Goal: Transaction & Acquisition: Purchase product/service

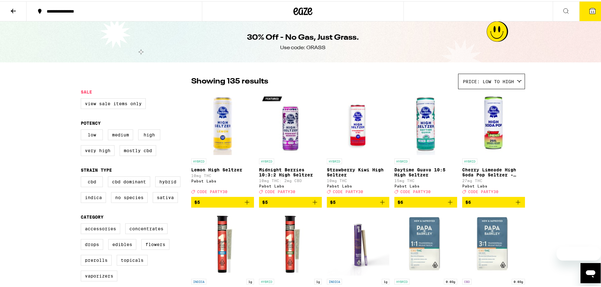
click at [308, 7] on icon at bounding box center [310, 10] width 5 height 8
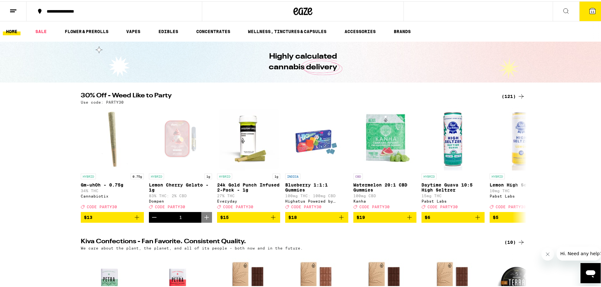
drag, startPoint x: 308, startPoint y: 7, endPoint x: 537, endPoint y: 155, distance: 273.4
click at [537, 155] on div "30% Off - Weed Like to Party (121) Use code: PARTY30 HYBRID 0.75g Gm-uhOh - 0.7…" at bounding box center [303, 156] width 606 height 130
click at [511, 95] on div "(121)" at bounding box center [513, 95] width 23 height 8
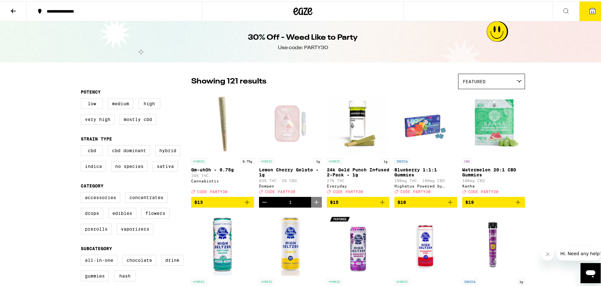
click at [494, 76] on div "Featured" at bounding box center [491, 80] width 66 height 15
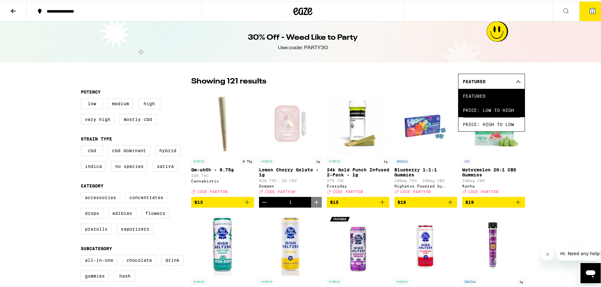
click at [491, 111] on span "Price: Low to High" at bounding box center [491, 109] width 57 height 14
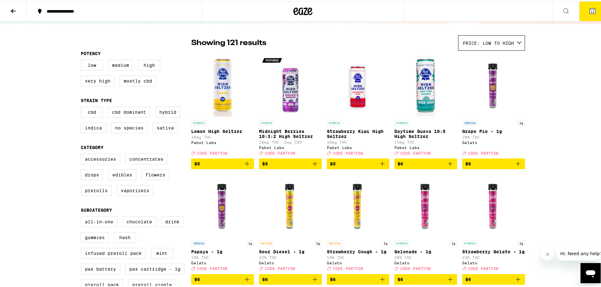
scroll to position [126, 0]
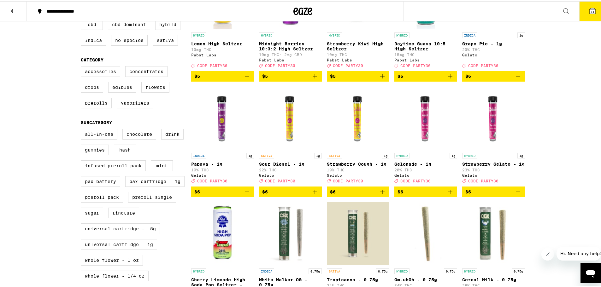
click at [514, 195] on icon "Add to bag" at bounding box center [518, 191] width 8 height 8
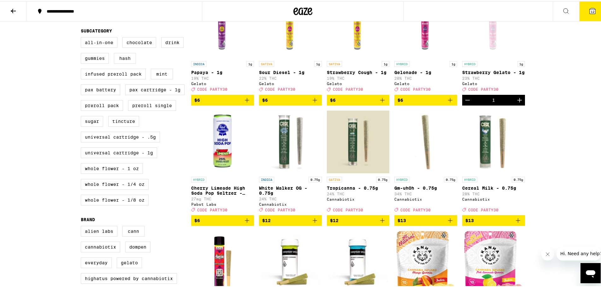
scroll to position [221, 0]
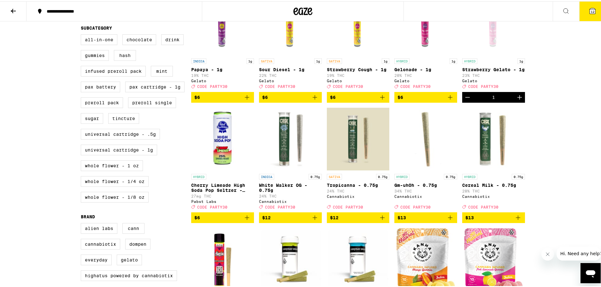
click at [307, 221] on span "$12" at bounding box center [290, 217] width 56 height 8
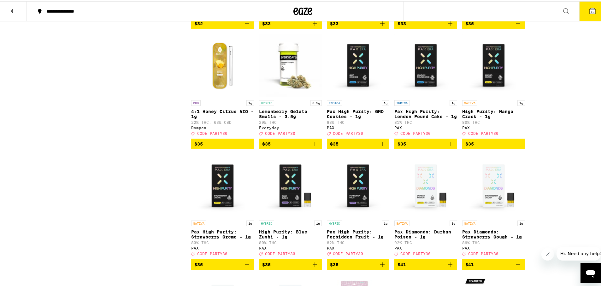
scroll to position [0, 0]
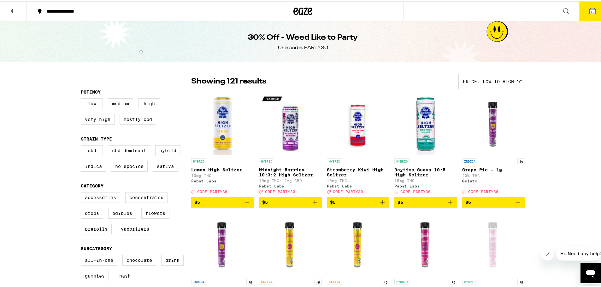
drag, startPoint x: 146, startPoint y: 113, endPoint x: 158, endPoint y: 22, distance: 91.7
click at [146, 218] on label "Flowers" at bounding box center [155, 212] width 28 height 11
click at [82, 192] on input "Flowers" at bounding box center [82, 192] width 0 height 0
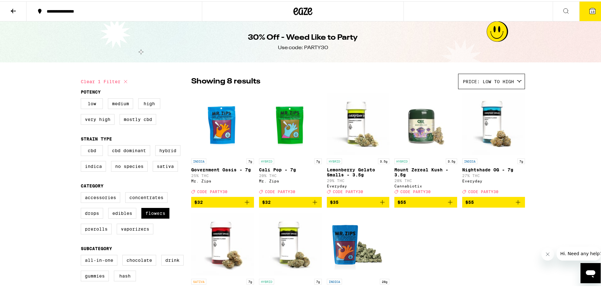
click at [117, 79] on button "Clear 1 filter" at bounding box center [105, 81] width 49 height 16
checkbox input "false"
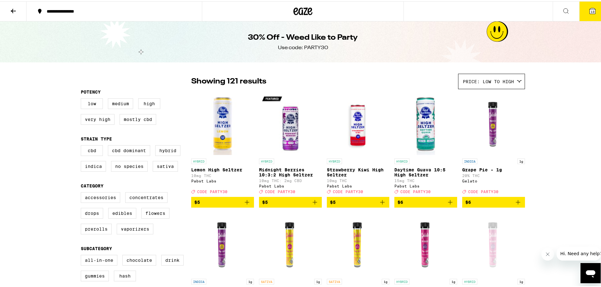
click at [583, 13] on button "13" at bounding box center [592, 10] width 26 height 20
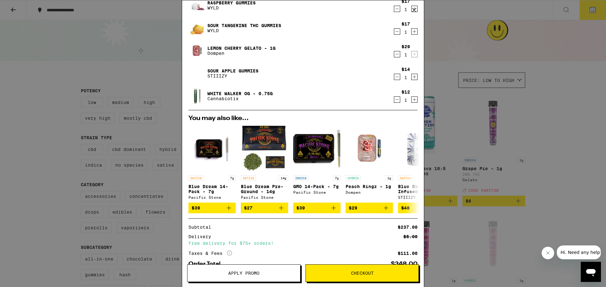
scroll to position [247, 0]
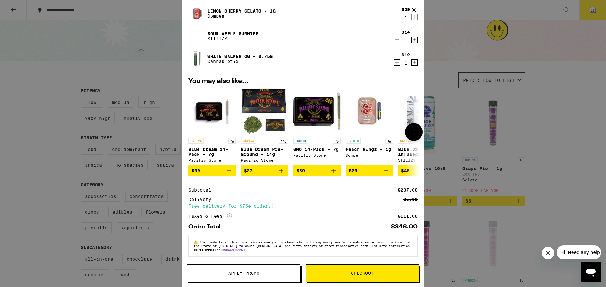
click at [279, 171] on icon "Add to bag" at bounding box center [281, 171] width 8 height 8
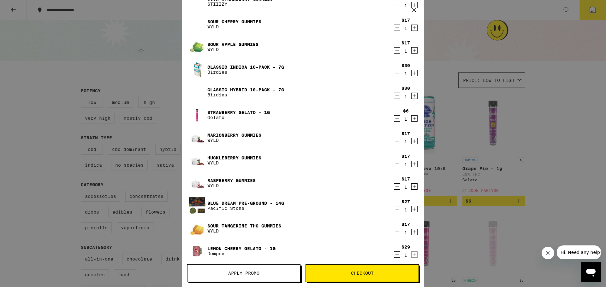
scroll to position [0, 0]
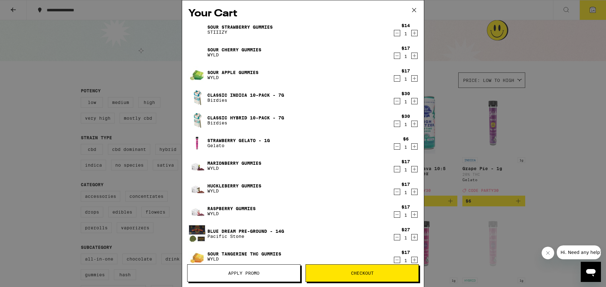
click at [394, 31] on icon "Decrement" at bounding box center [397, 33] width 6 height 8
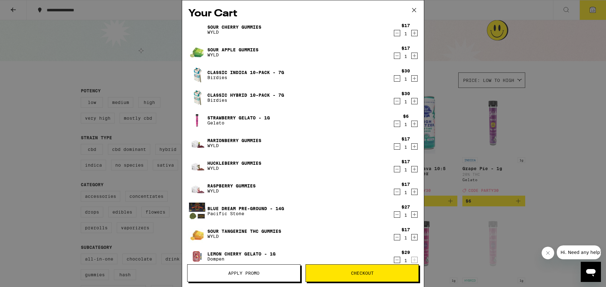
click at [394, 35] on icon "Decrement" at bounding box center [397, 33] width 6 height 8
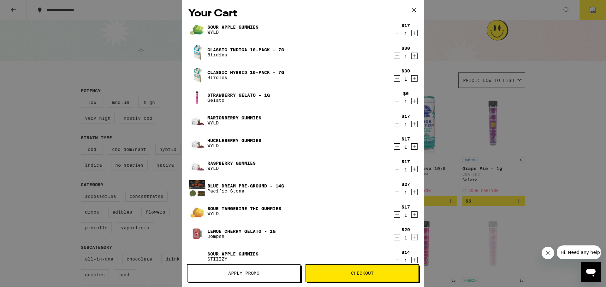
click at [394, 35] on icon "Decrement" at bounding box center [397, 33] width 6 height 8
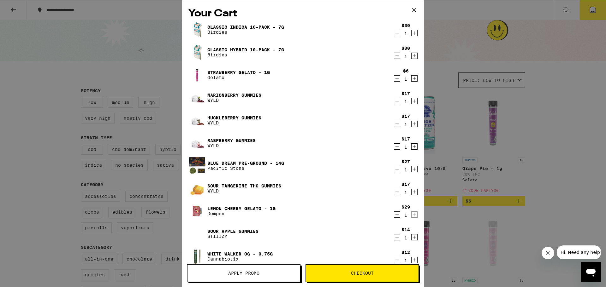
click at [394, 35] on icon "Decrement" at bounding box center [397, 33] width 6 height 8
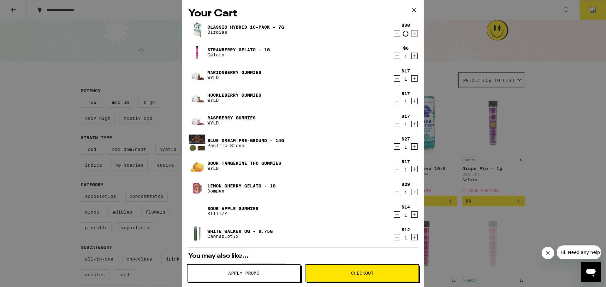
click at [394, 35] on icon "Decrement" at bounding box center [397, 34] width 6 height 8
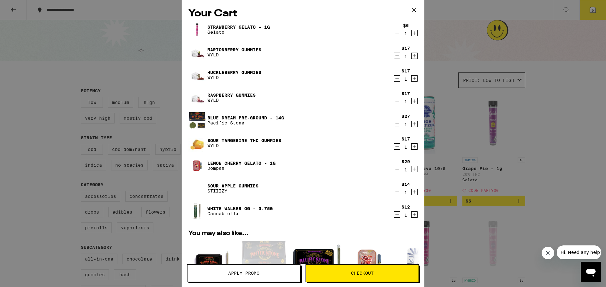
click at [394, 56] on icon "Decrement" at bounding box center [397, 56] width 6 height 8
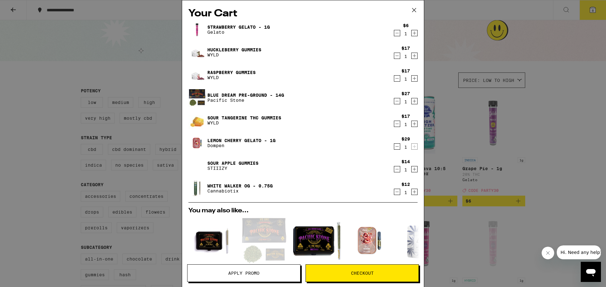
click at [395, 56] on icon "Decrement" at bounding box center [396, 56] width 3 height 0
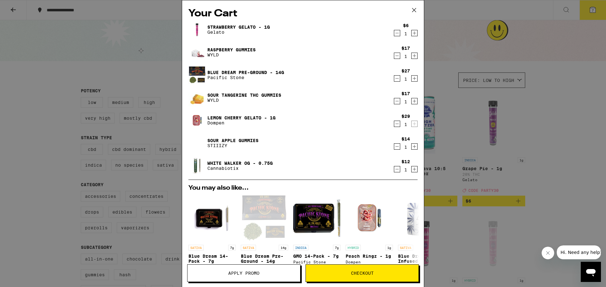
click at [395, 56] on icon "Decrement" at bounding box center [396, 56] width 3 height 0
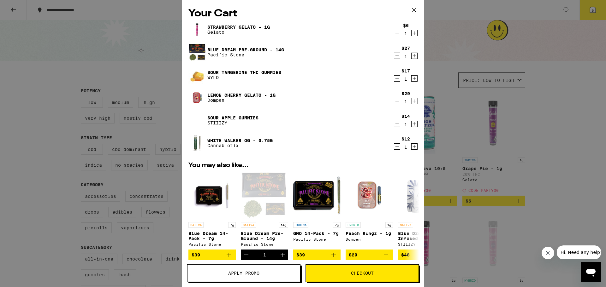
click at [394, 81] on icon "Decrement" at bounding box center [397, 79] width 6 height 8
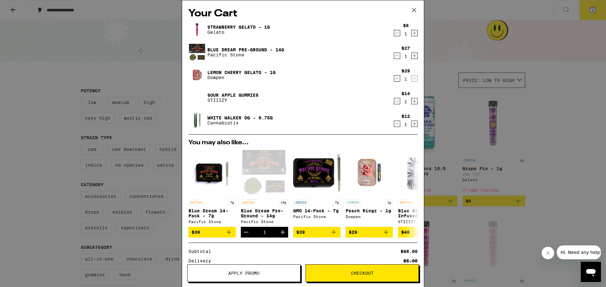
click at [394, 103] on icon "Decrement" at bounding box center [397, 101] width 6 height 8
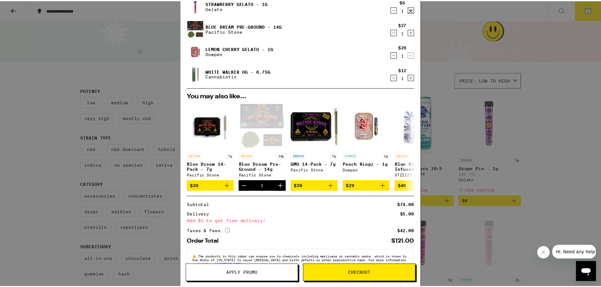
scroll to position [43, 0]
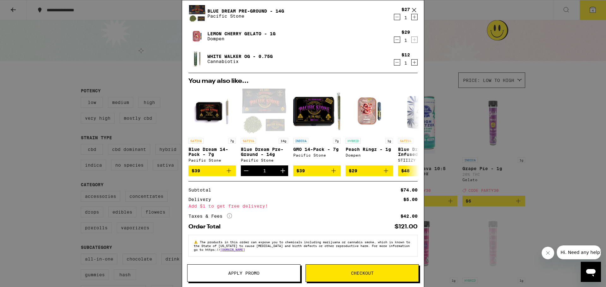
click at [242, 271] on span "Apply Promo" at bounding box center [243, 273] width 31 height 4
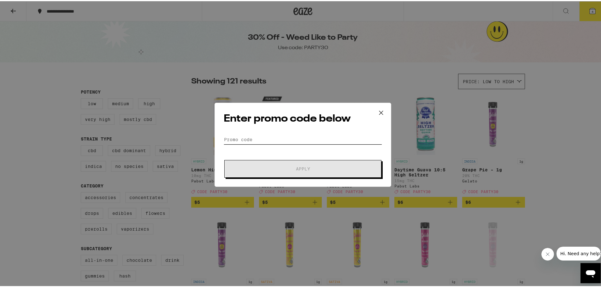
click at [248, 135] on input "Promo Code" at bounding box center [303, 138] width 158 height 9
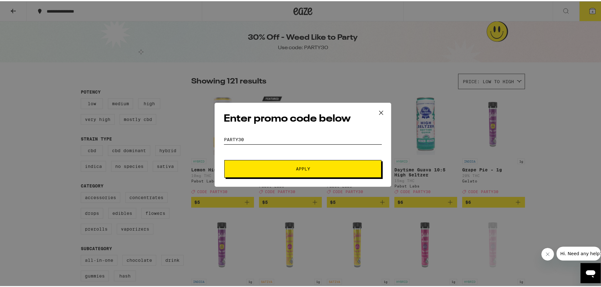
type input "party30"
click at [303, 173] on button "Apply" at bounding box center [302, 168] width 157 height 18
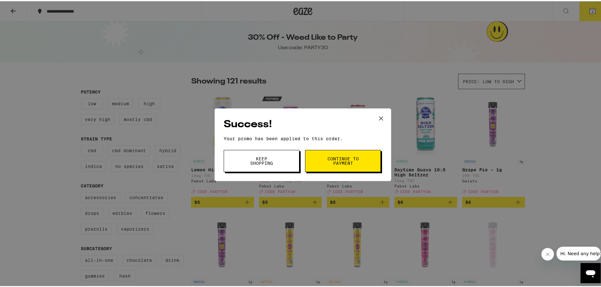
click at [264, 164] on span "Keep Shopping" at bounding box center [261, 160] width 32 height 9
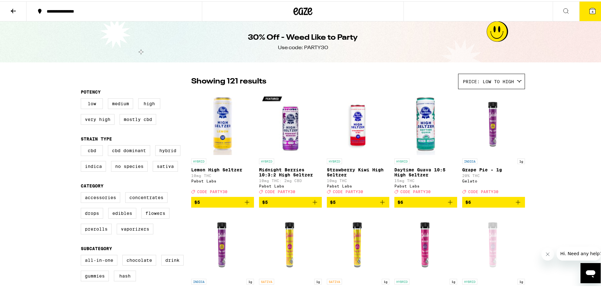
drag, startPoint x: 147, startPoint y: 219, endPoint x: 166, endPoint y: 76, distance: 144.2
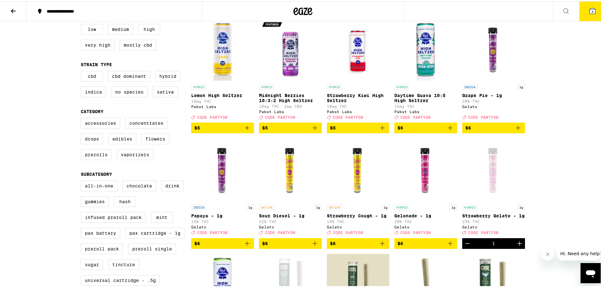
scroll to position [95, 0]
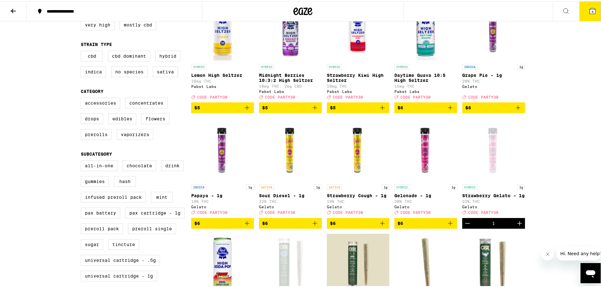
click at [245, 226] on icon "Add to bag" at bounding box center [247, 223] width 8 height 8
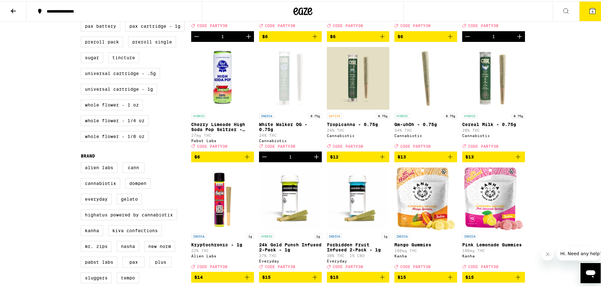
scroll to position [33, 0]
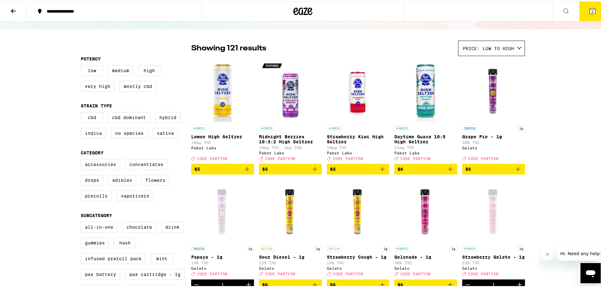
drag, startPoint x: 499, startPoint y: 53, endPoint x: 494, endPoint y: 36, distance: 17.4
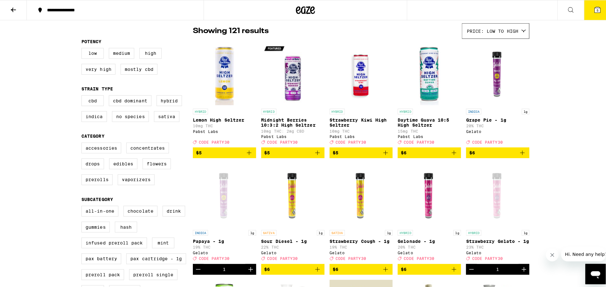
scroll to position [95, 0]
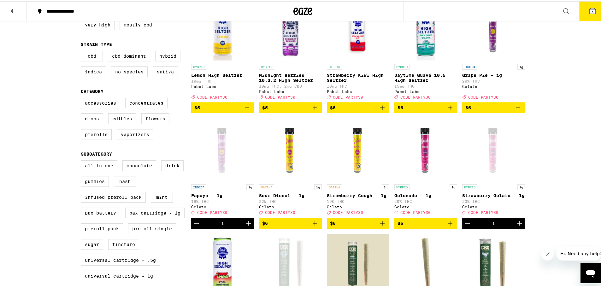
click at [193, 226] on icon "Decrement" at bounding box center [197, 223] width 8 height 8
click at [517, 225] on icon "Increment" at bounding box center [519, 222] width 4 height 4
click at [590, 13] on icon at bounding box center [593, 10] width 6 height 6
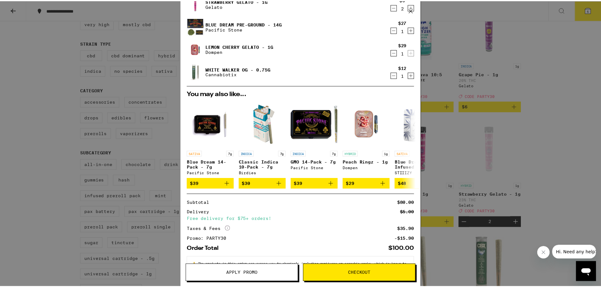
scroll to position [52, 0]
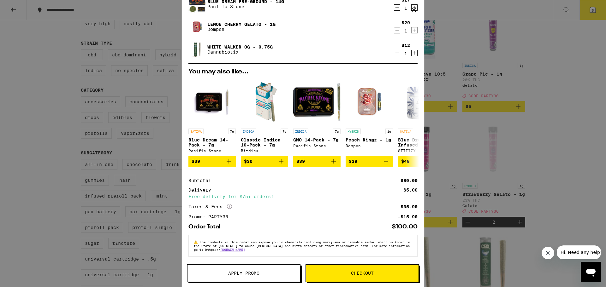
click at [414, 9] on icon at bounding box center [413, 9] width 9 height 9
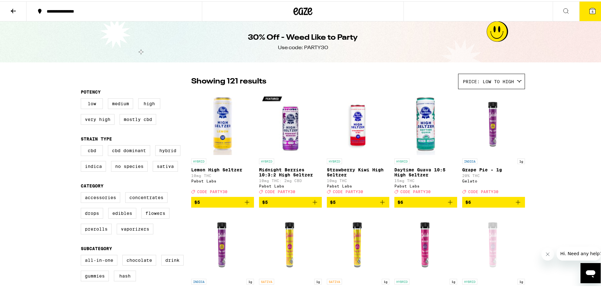
click at [590, 10] on icon at bounding box center [593, 10] width 6 height 6
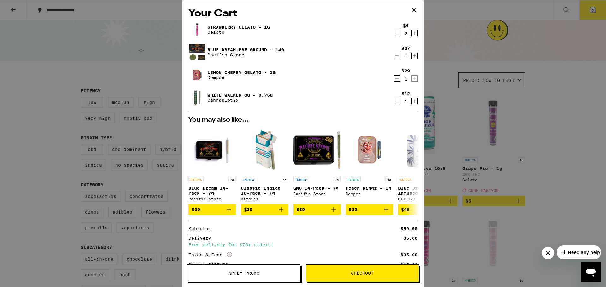
click at [416, 9] on icon at bounding box center [413, 9] width 9 height 9
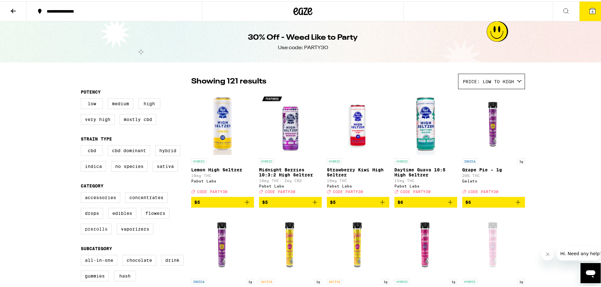
click at [99, 233] on label "Prerolls" at bounding box center [96, 228] width 31 height 11
click at [82, 192] on input "Prerolls" at bounding box center [82, 192] width 0 height 0
checkbox input "true"
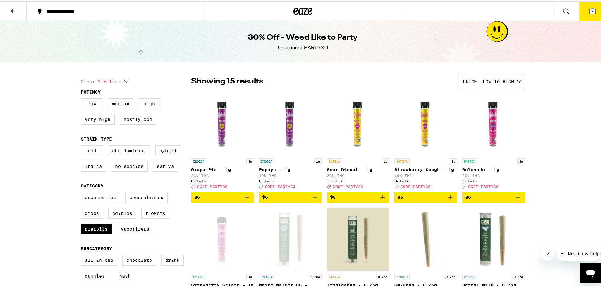
click at [590, 11] on icon at bounding box center [593, 10] width 6 height 6
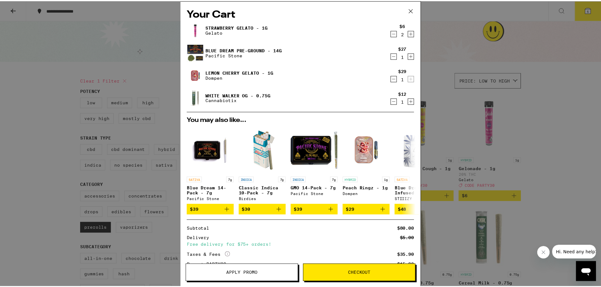
scroll to position [52, 0]
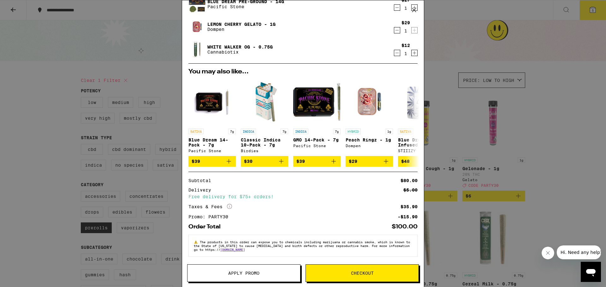
click at [355, 274] on span "Checkout" at bounding box center [362, 273] width 23 height 4
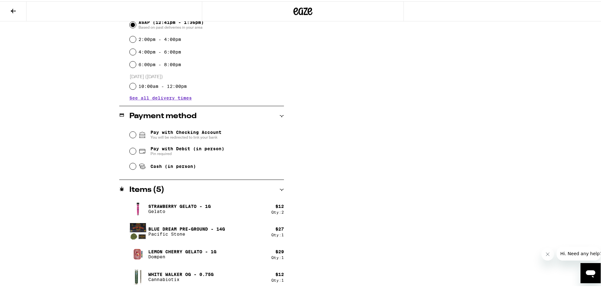
scroll to position [189, 0]
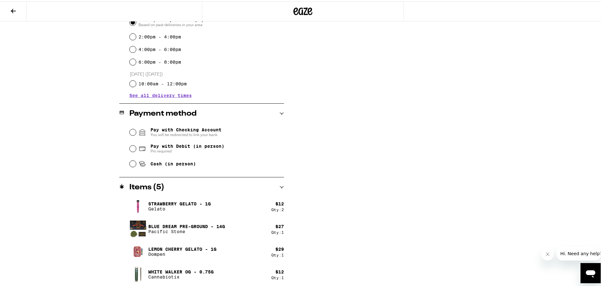
click at [185, 165] on span "Cash (in person)" at bounding box center [172, 162] width 45 height 5
click at [136, 165] on input "Cash (in person)" at bounding box center [133, 163] width 6 height 6
radio input "true"
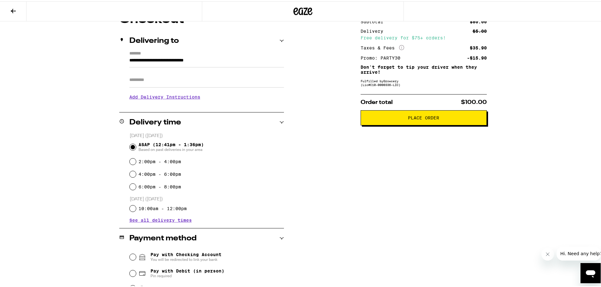
scroll to position [63, 0]
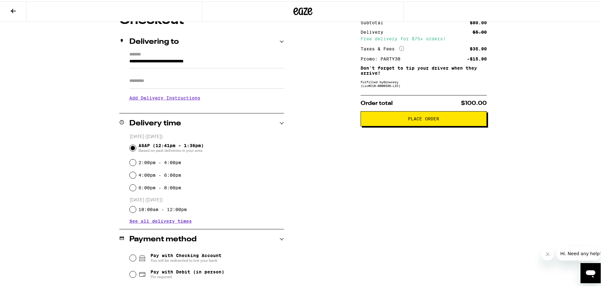
click at [423, 114] on button "Place Order" at bounding box center [424, 117] width 126 height 15
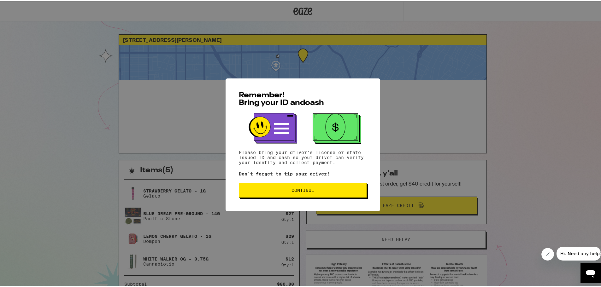
click at [349, 188] on button "Continue" at bounding box center [303, 189] width 128 height 15
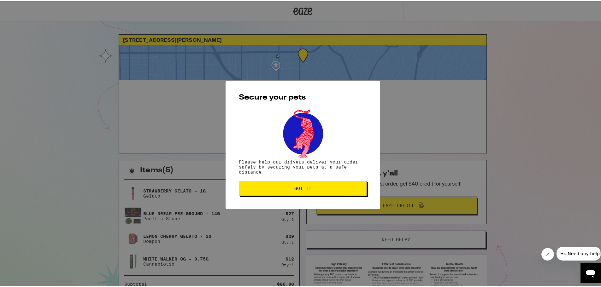
click at [324, 191] on button "Got it" at bounding box center [303, 187] width 128 height 15
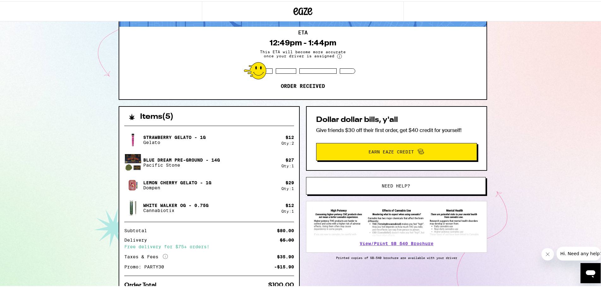
scroll to position [84, 0]
